Goal: Book appointment/travel/reservation

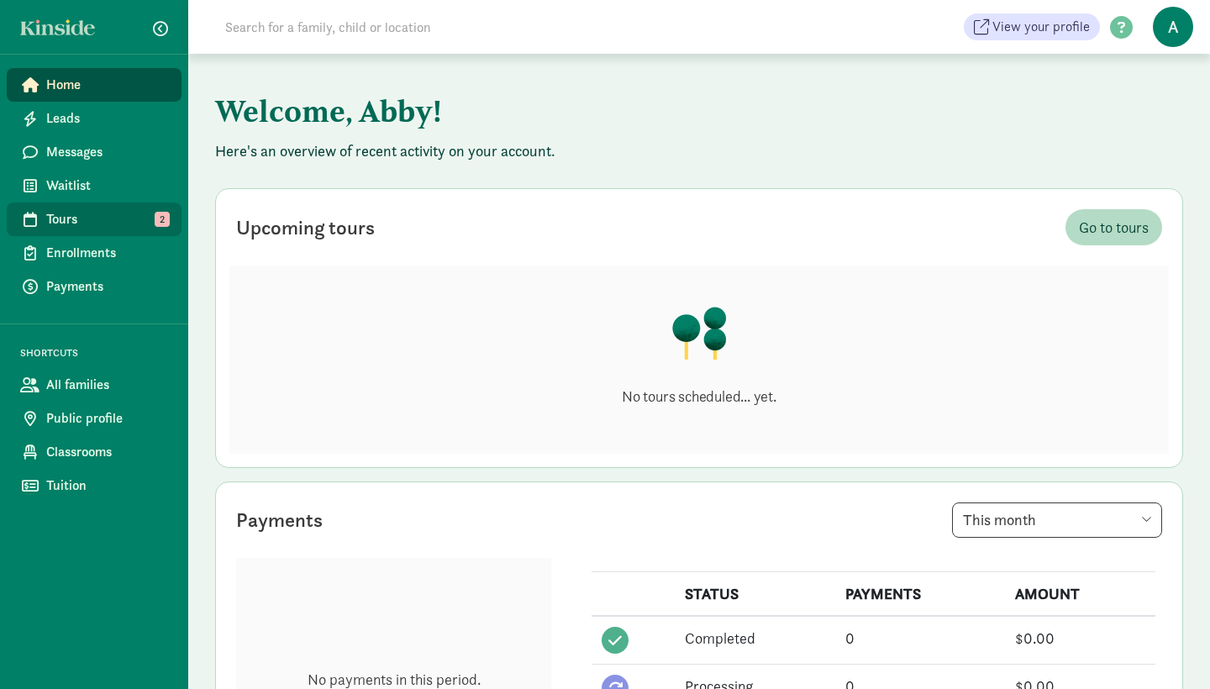
click at [92, 217] on span "Tours" at bounding box center [107, 219] width 122 height 20
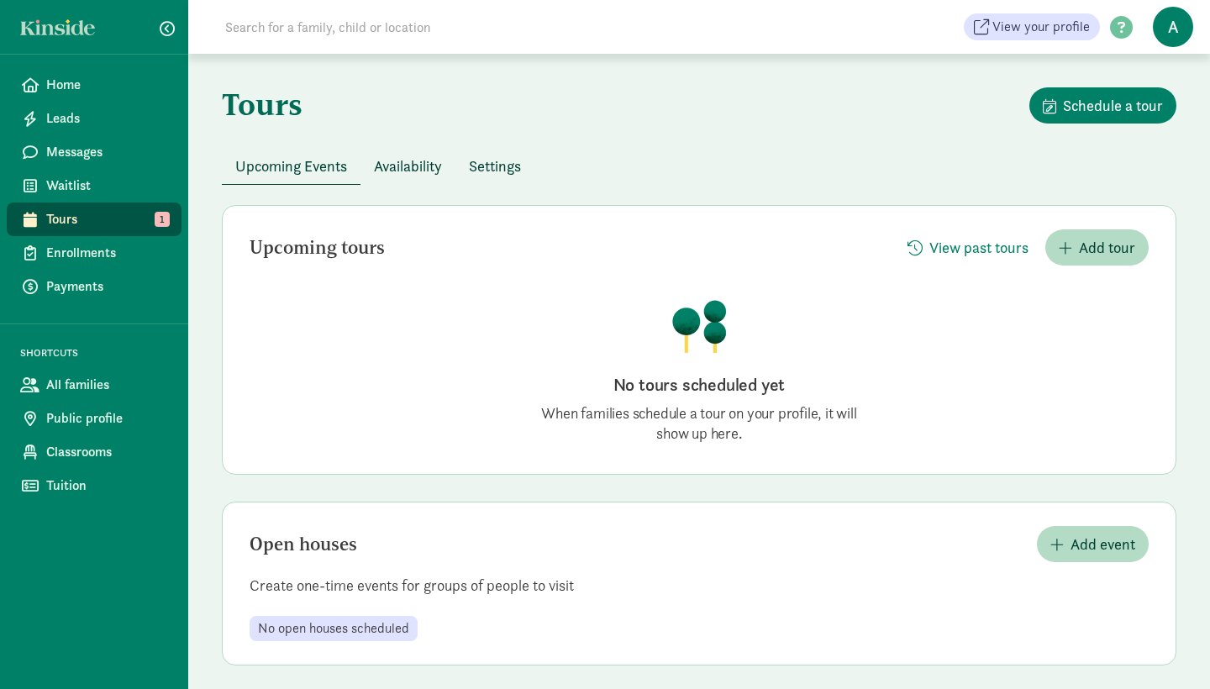
click at [408, 173] on span "Availability" at bounding box center [408, 166] width 68 height 23
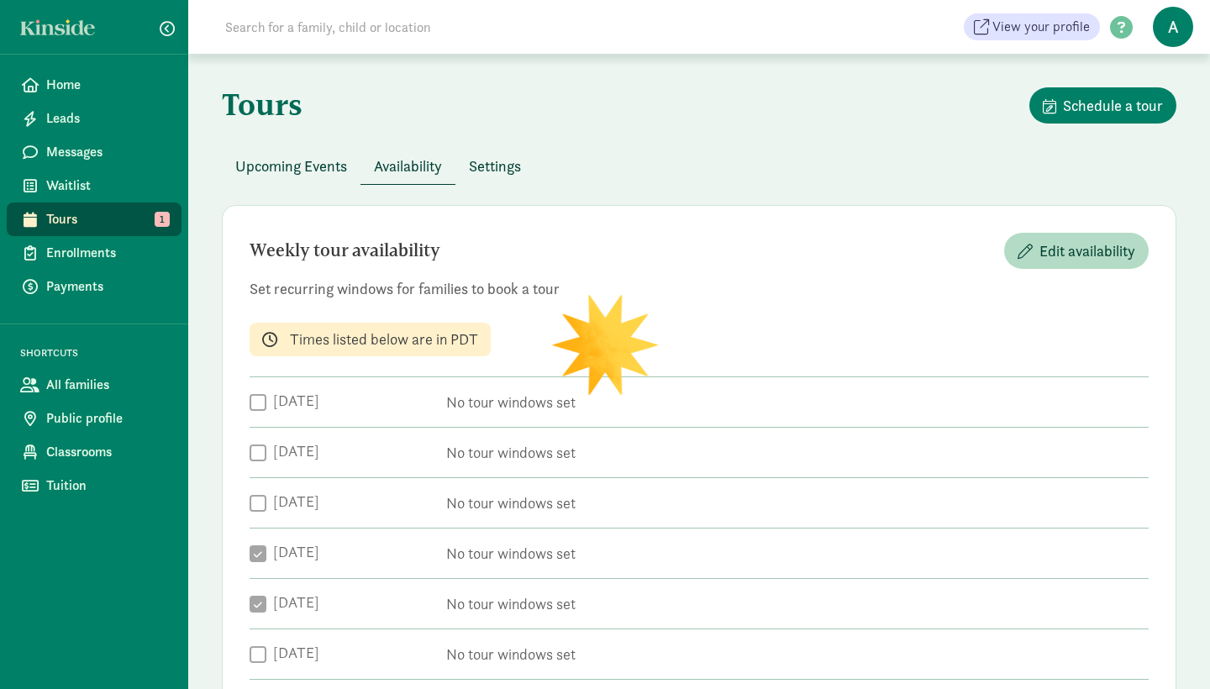
checkbox input "true"
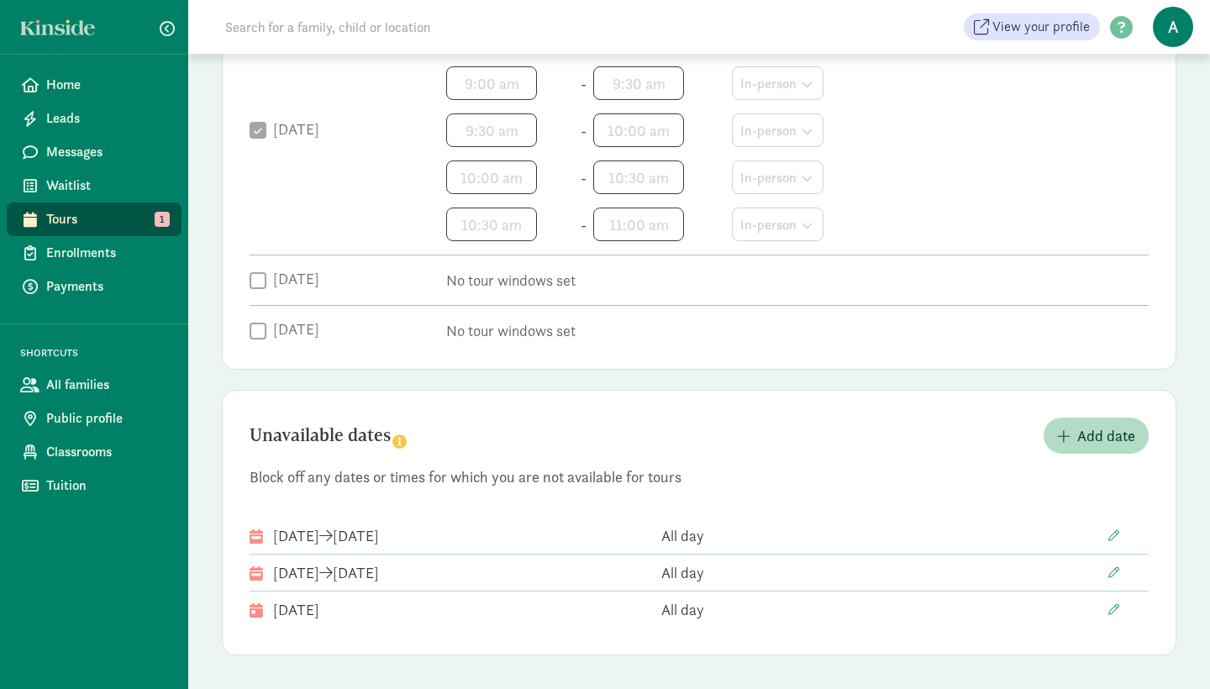
scroll to position [772, 0]
click at [1091, 453] on button "Add date" at bounding box center [1096, 436] width 105 height 36
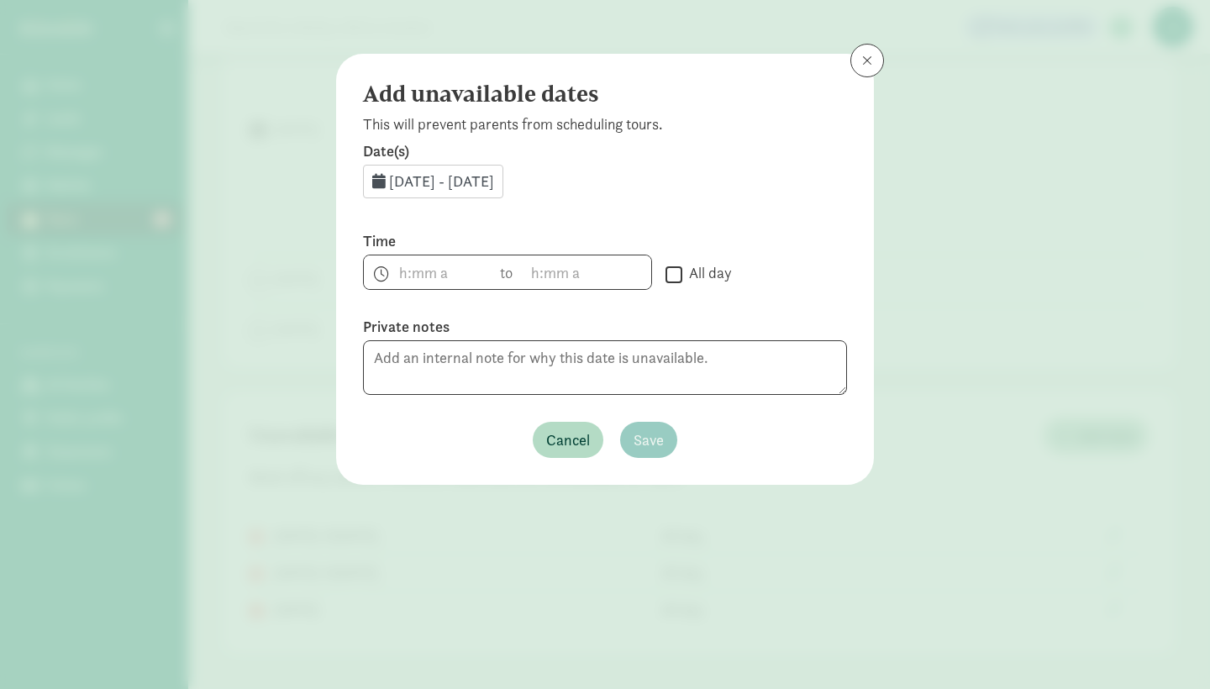
click at [494, 182] on span "Sep 10, 2025 - Sep 30, 2025" at bounding box center [441, 180] width 105 height 19
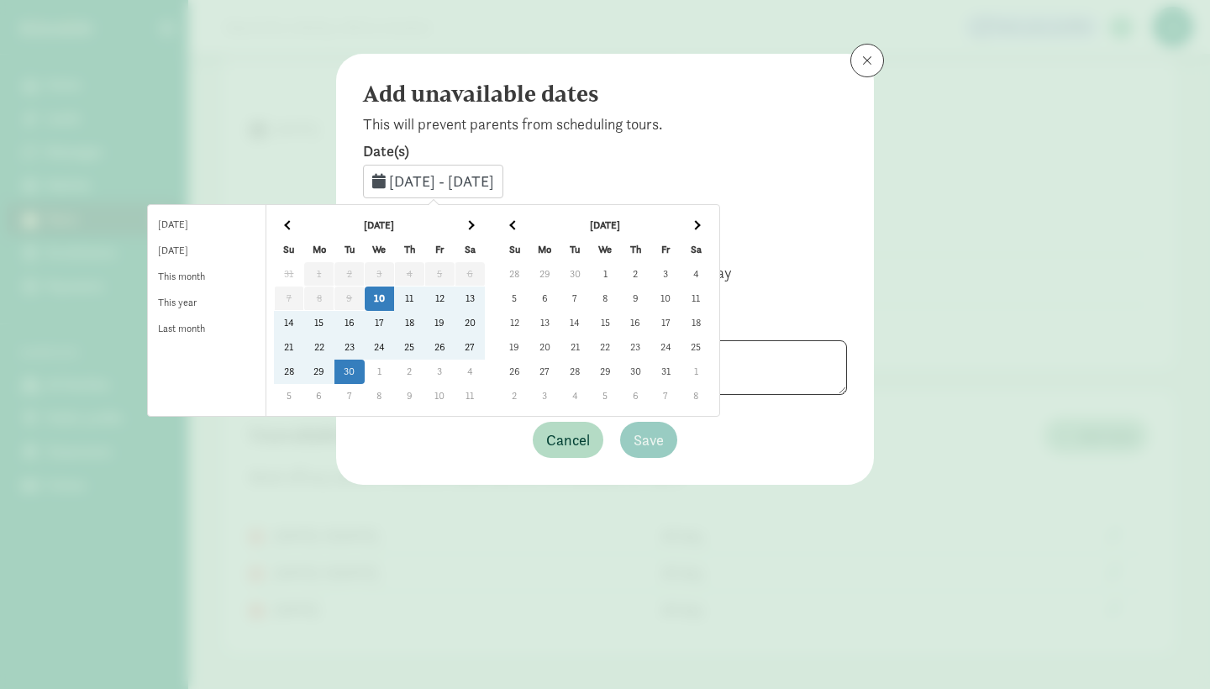
click at [424, 320] on td "18" at bounding box center [409, 323] width 30 height 24
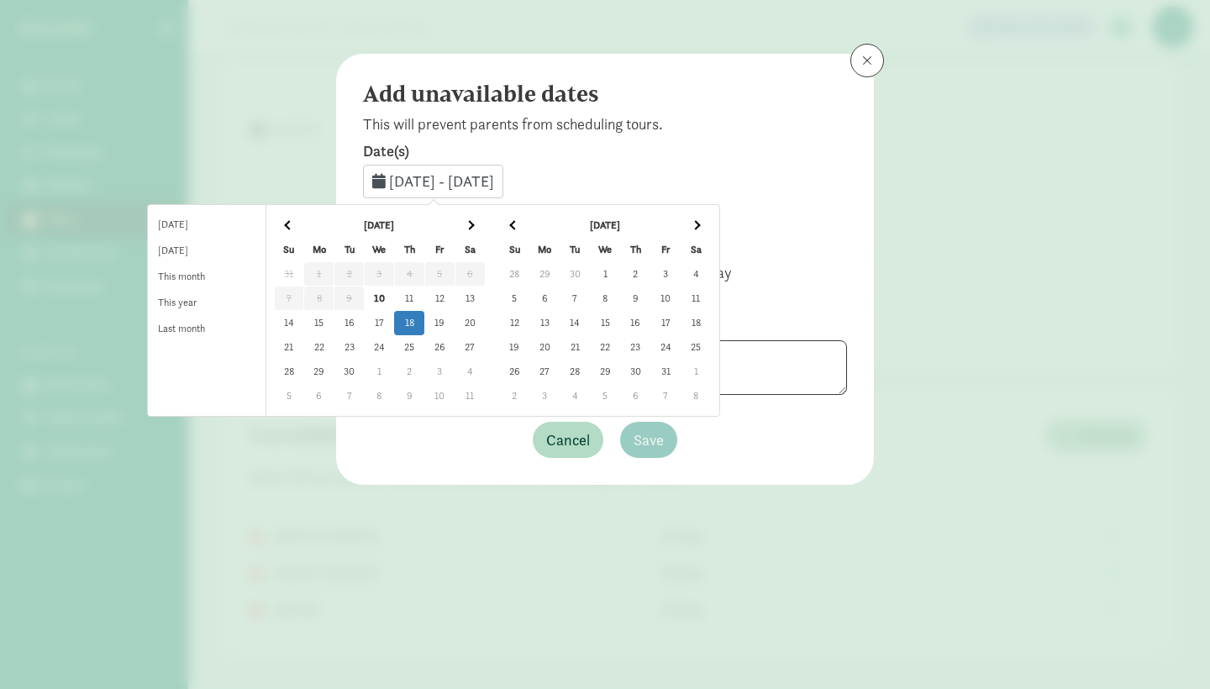
click at [424, 326] on td "18" at bounding box center [409, 323] width 30 height 24
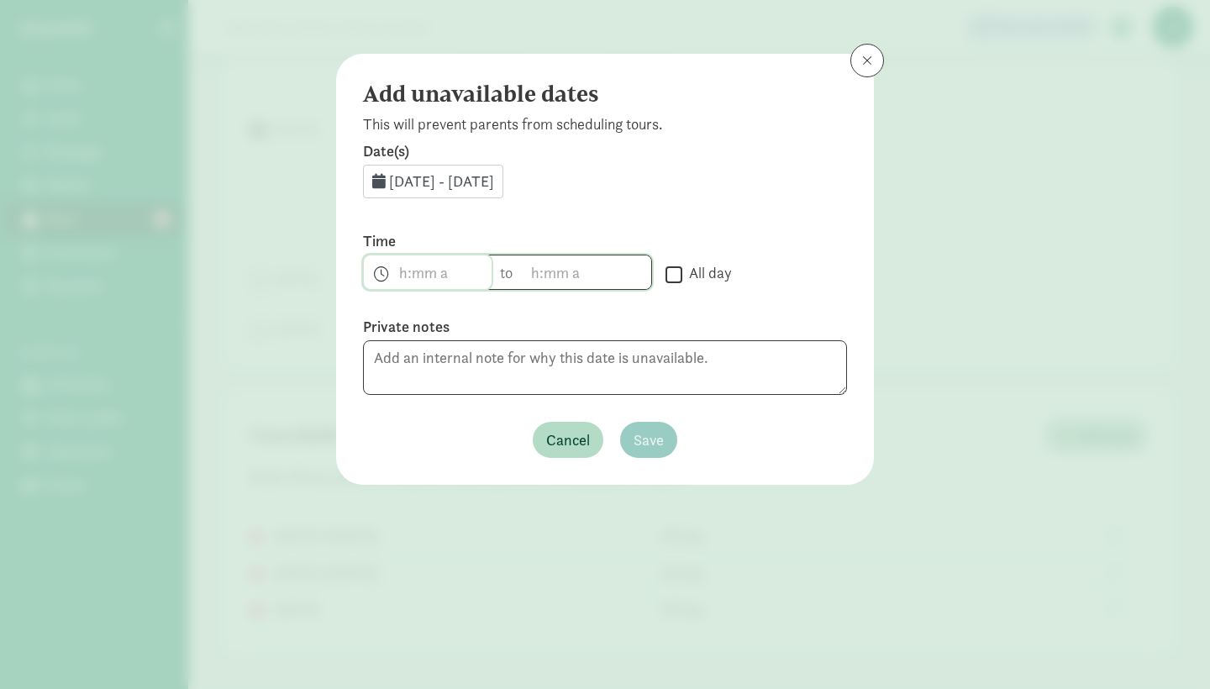
click at [441, 275] on span "h 12 1 2 3 4 5 6 7 8 9 10 11 mm 00 15 30 45 a am pm" at bounding box center [428, 272] width 128 height 34
click at [681, 267] on div at bounding box center [605, 344] width 1210 height 689
click at [679, 269] on input "All day" at bounding box center [674, 274] width 17 height 23
checkbox input "true"
click at [638, 444] on span "Save" at bounding box center [649, 440] width 30 height 23
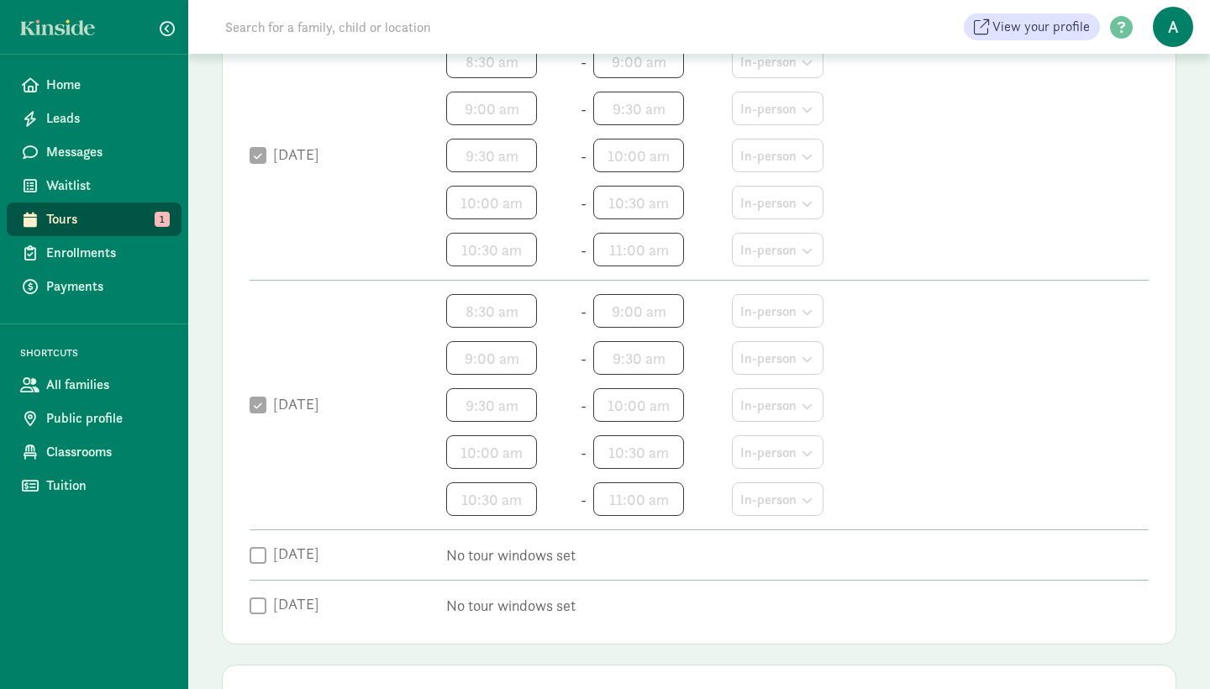
scroll to position [496, 0]
